Goal: Task Accomplishment & Management: Complete application form

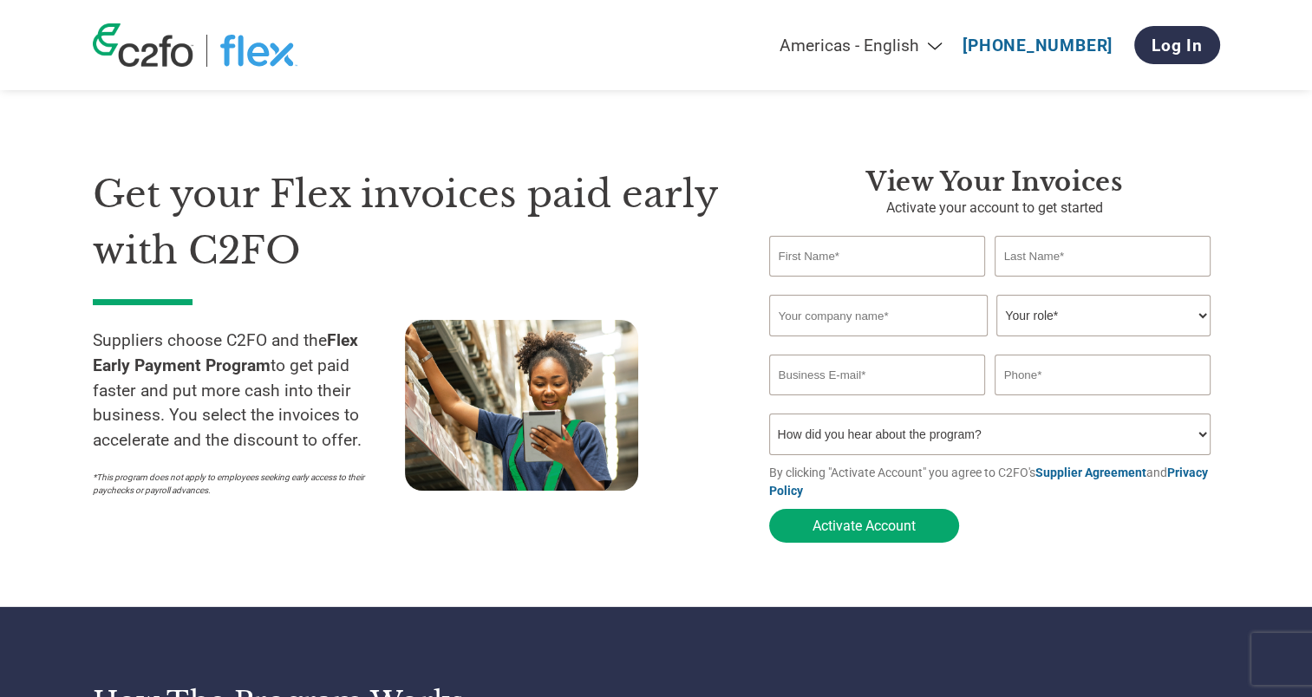
click at [821, 267] on input "text" at bounding box center [877, 256] width 217 height 41
click at [837, 312] on input "text" at bounding box center [878, 316] width 218 height 42
click at [1058, 317] on select "Your role* CFO Controller Credit Manager Finance Director Treasurer CEO Preside…" at bounding box center [1103, 316] width 214 height 42
select select "OTHER"
click at [996, 296] on select "Your role* CFO Controller Credit Manager Finance Director Treasurer CEO Preside…" at bounding box center [1103, 316] width 214 height 42
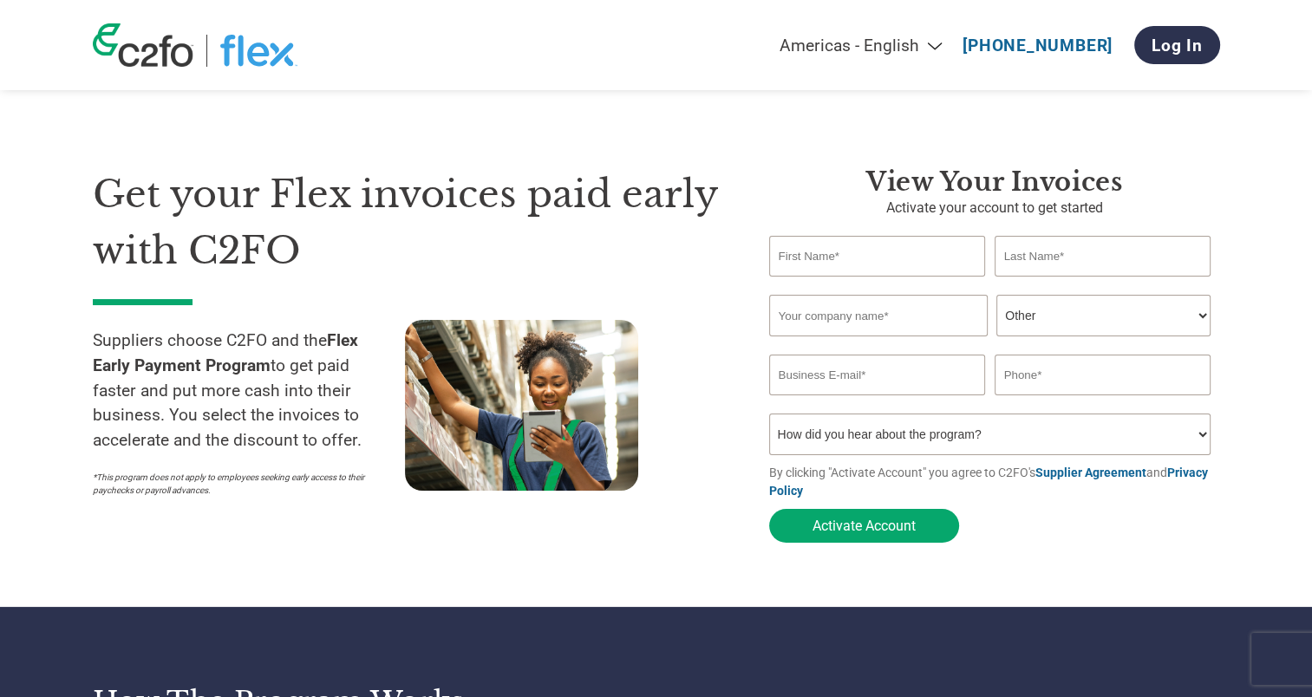
click at [884, 445] on select "How did you hear about the program? Received a letter Email Social Media Online…" at bounding box center [990, 435] width 442 height 42
select select "Email"
click at [769, 417] on select "How did you hear about the program? Received a letter Email Social Media Online…" at bounding box center [990, 435] width 442 height 42
click at [881, 255] on input "text" at bounding box center [877, 256] width 217 height 41
type input "Kitti"
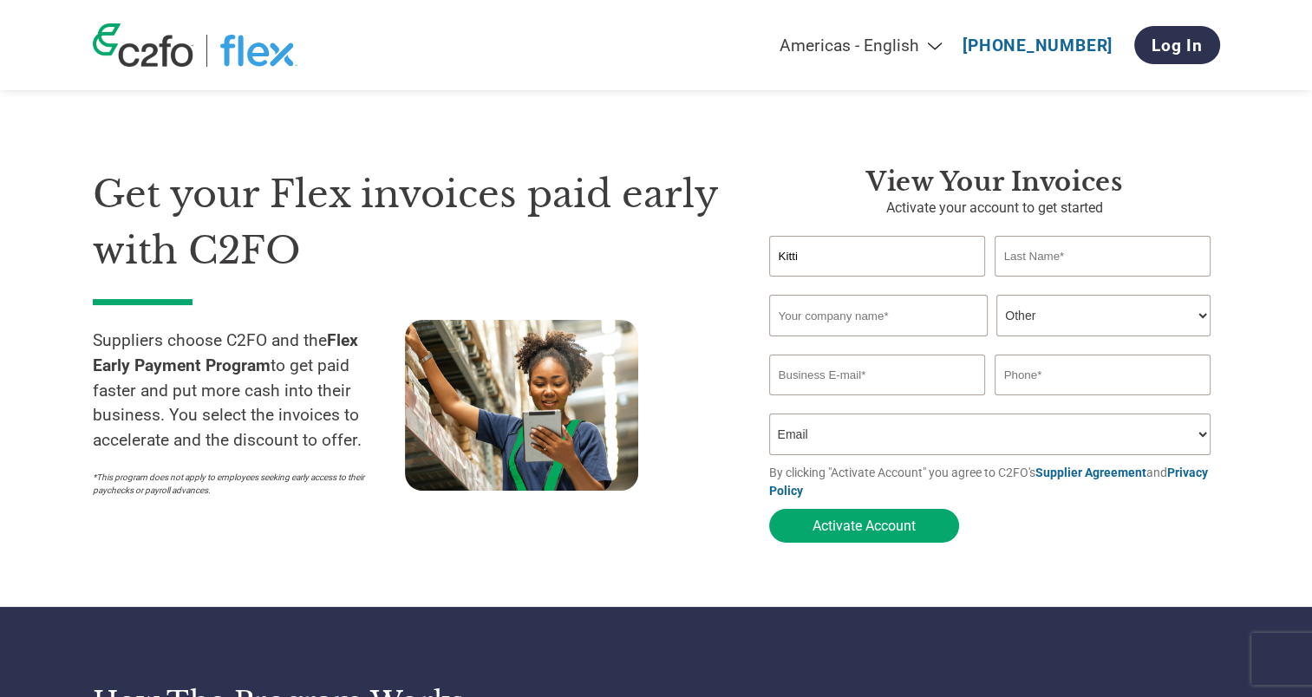
click at [1026, 247] on input "text" at bounding box center [1102, 256] width 217 height 41
type input "[PERSON_NAME]"
click at [846, 316] on input "text" at bounding box center [878, 316] width 218 height 42
type input "[PERSON_NAME]"
